Goal: Use online tool/utility

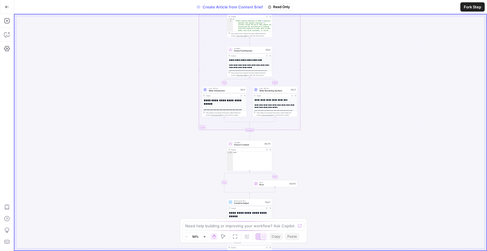
drag, startPoint x: 210, startPoint y: 185, endPoint x: 204, endPoint y: 107, distance: 77.6
click at [204, 107] on div "true false true false Workflow Set Inputs Inputs Google Search Google Search St…" at bounding box center [250, 132] width 472 height 236
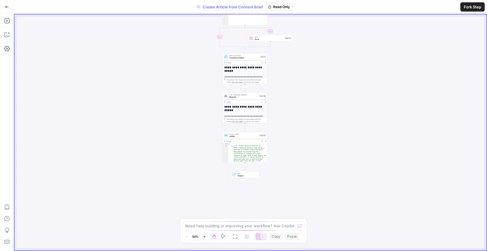
drag, startPoint x: 194, startPoint y: 165, endPoint x: 192, endPoint y: 47, distance: 118.5
click at [192, 47] on div "true false true false Workflow Set Inputs Inputs Google Search Google Search St…" at bounding box center [250, 132] width 472 height 236
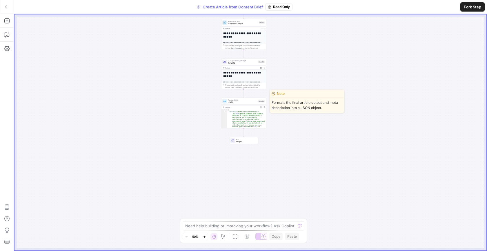
click at [242, 101] on span "JSON" at bounding box center [242, 102] width 29 height 3
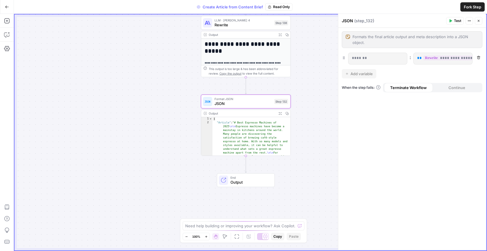
type textarea "**********"
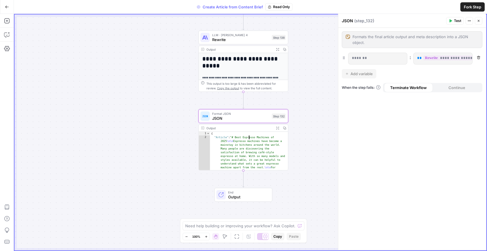
click at [244, 33] on span "LLM · [PERSON_NAME] 4" at bounding box center [240, 35] width 57 height 5
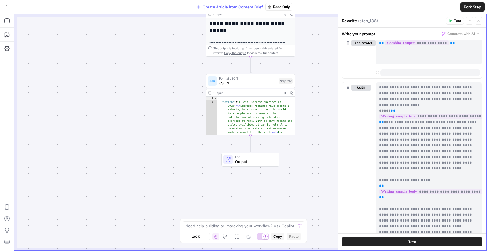
scroll to position [617, 0]
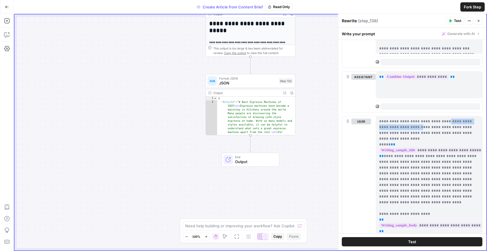
drag, startPoint x: 439, startPoint y: 121, endPoint x: 409, endPoint y: 127, distance: 31.0
drag, startPoint x: 419, startPoint y: 122, endPoint x: 408, endPoint y: 127, distance: 11.8
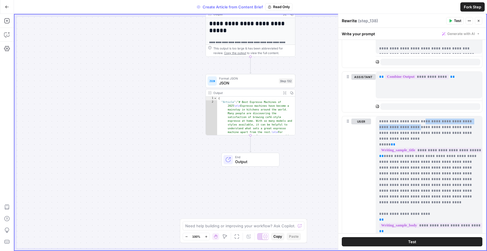
copy p "**********"
